Goal: Task Accomplishment & Management: Manage account settings

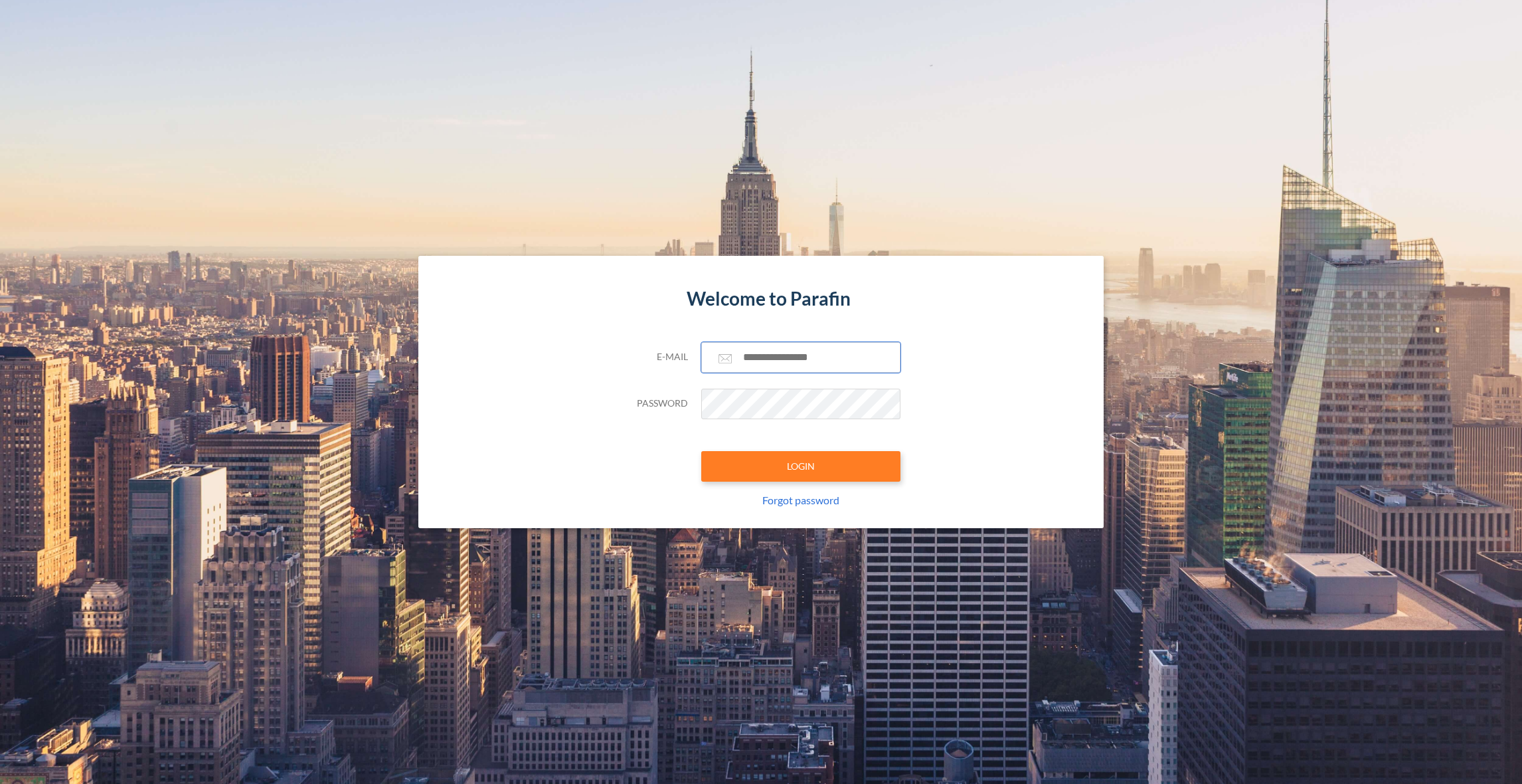
click at [795, 356] on input "text" at bounding box center [801, 356] width 199 height 31
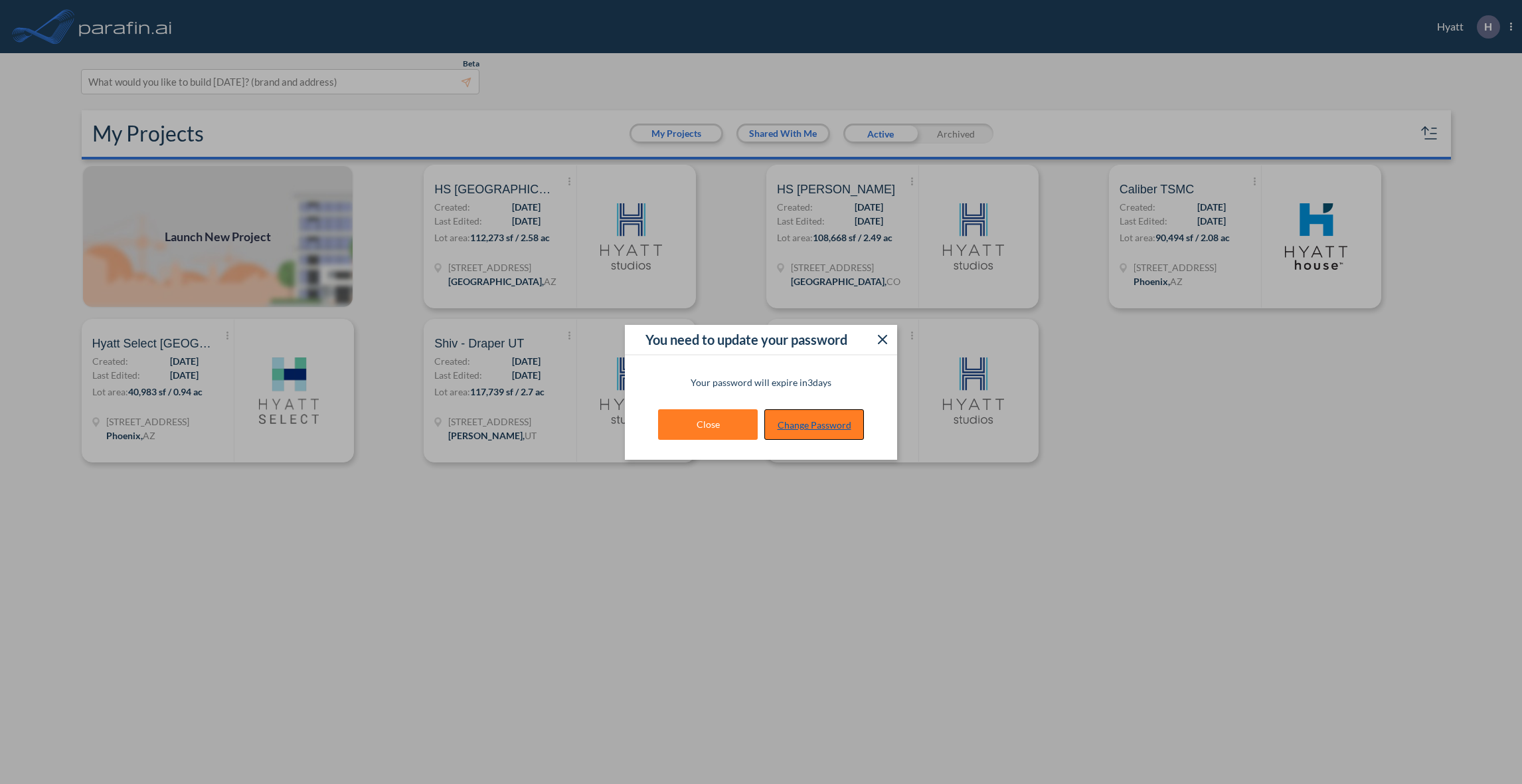
click at [800, 424] on link "Change Password" at bounding box center [815, 424] width 100 height 31
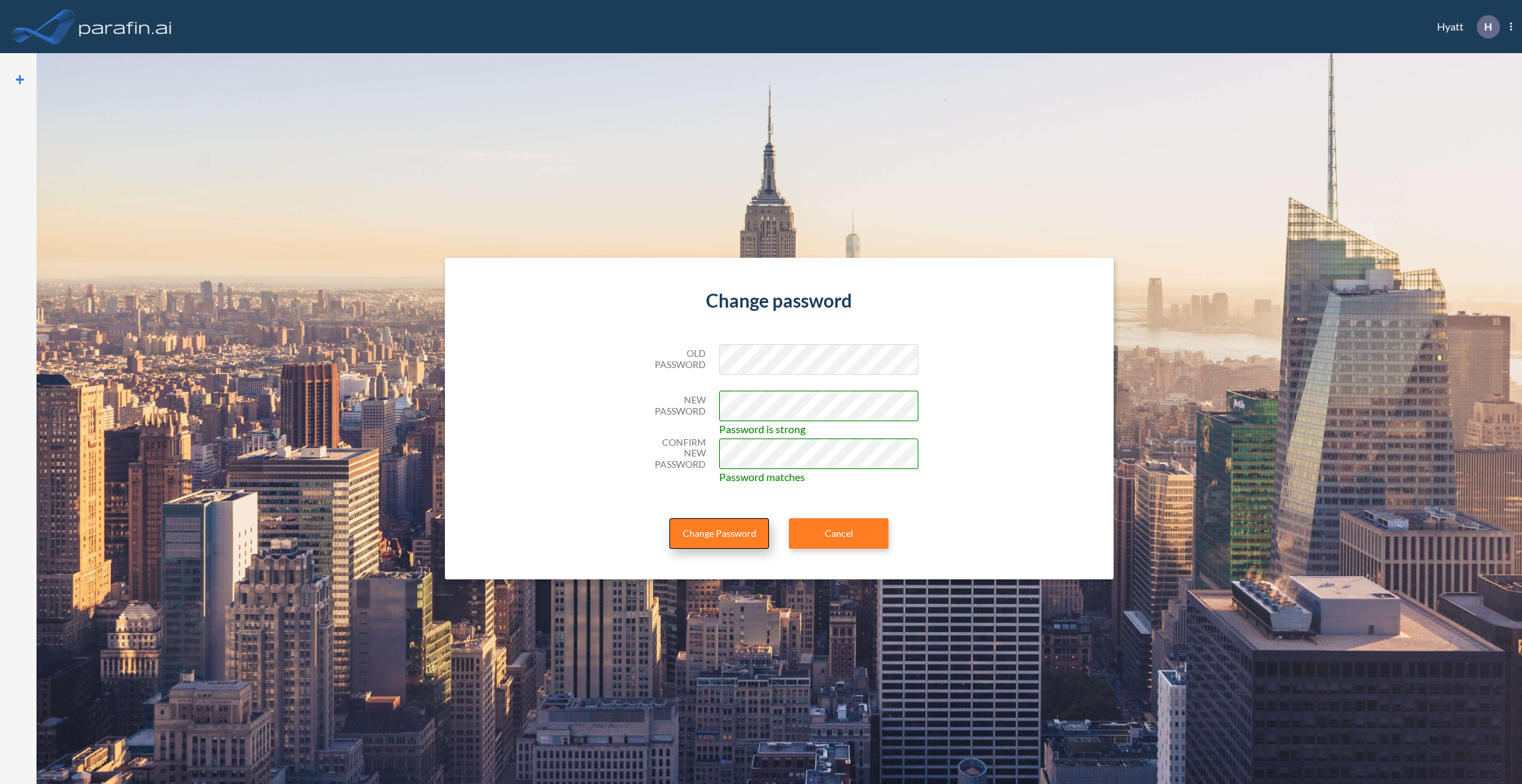
click at [728, 533] on button "Change Password" at bounding box center [719, 533] width 100 height 31
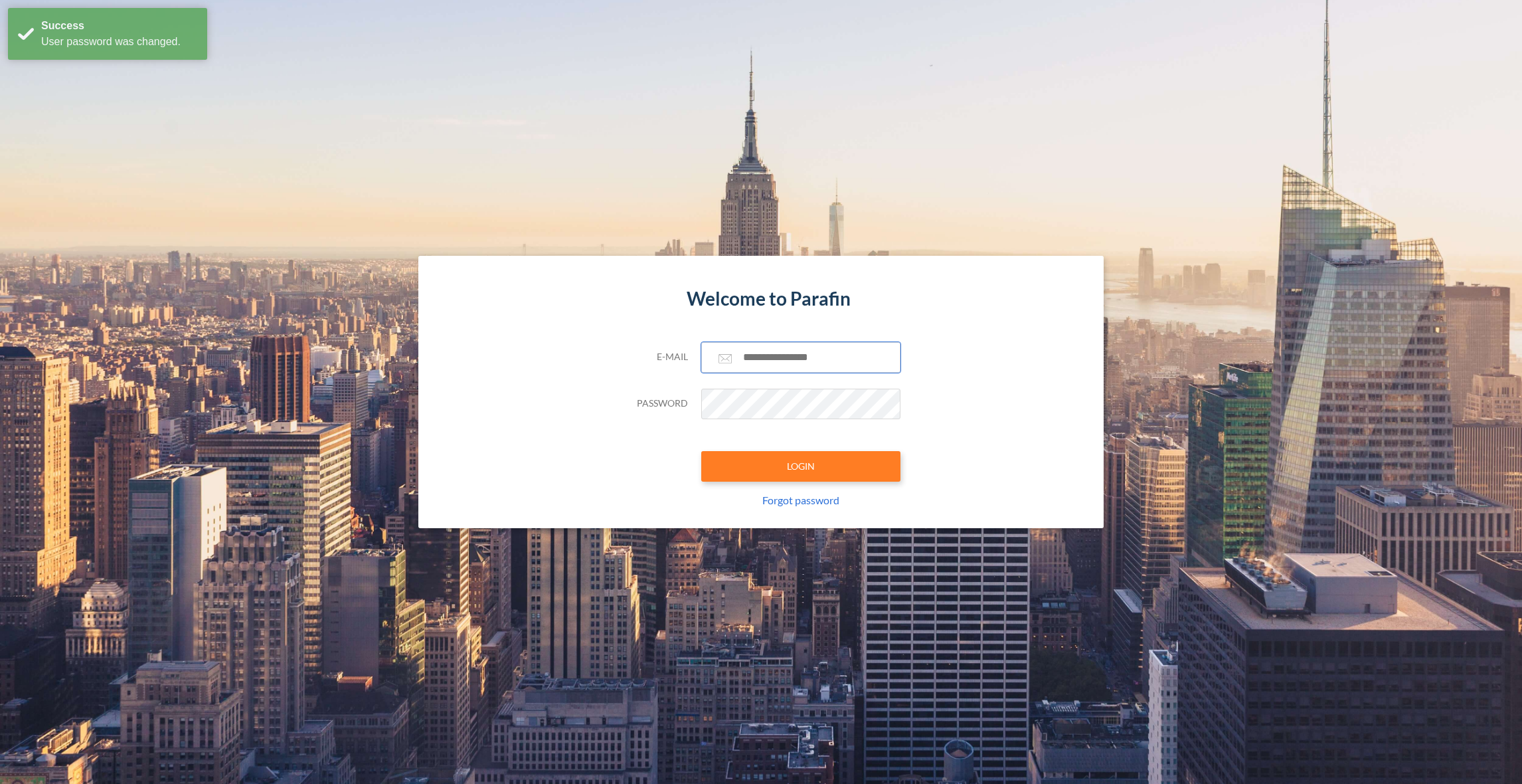
click at [762, 360] on input "text" at bounding box center [801, 356] width 199 height 31
